Goal: Information Seeking & Learning: Learn about a topic

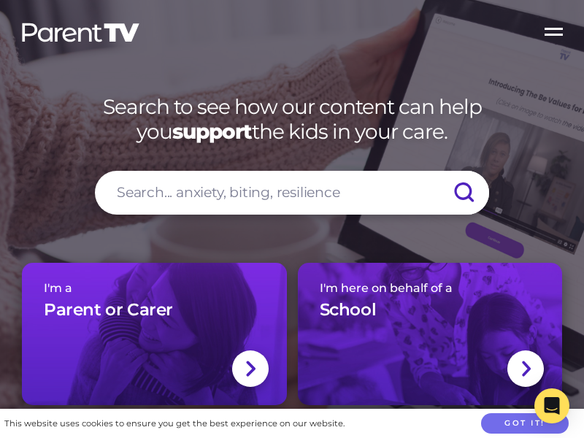
scroll to position [0, 1151]
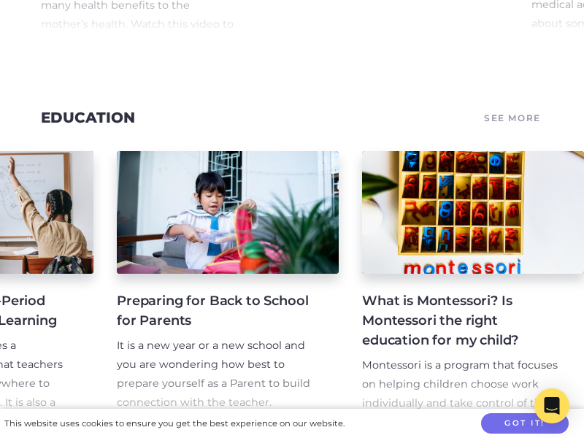
click at [473, 298] on h4 "What is Montessori? Is Montessori the right education for my child?" at bounding box center [461, 320] width 199 height 59
